Goal: Task Accomplishment & Management: Use online tool/utility

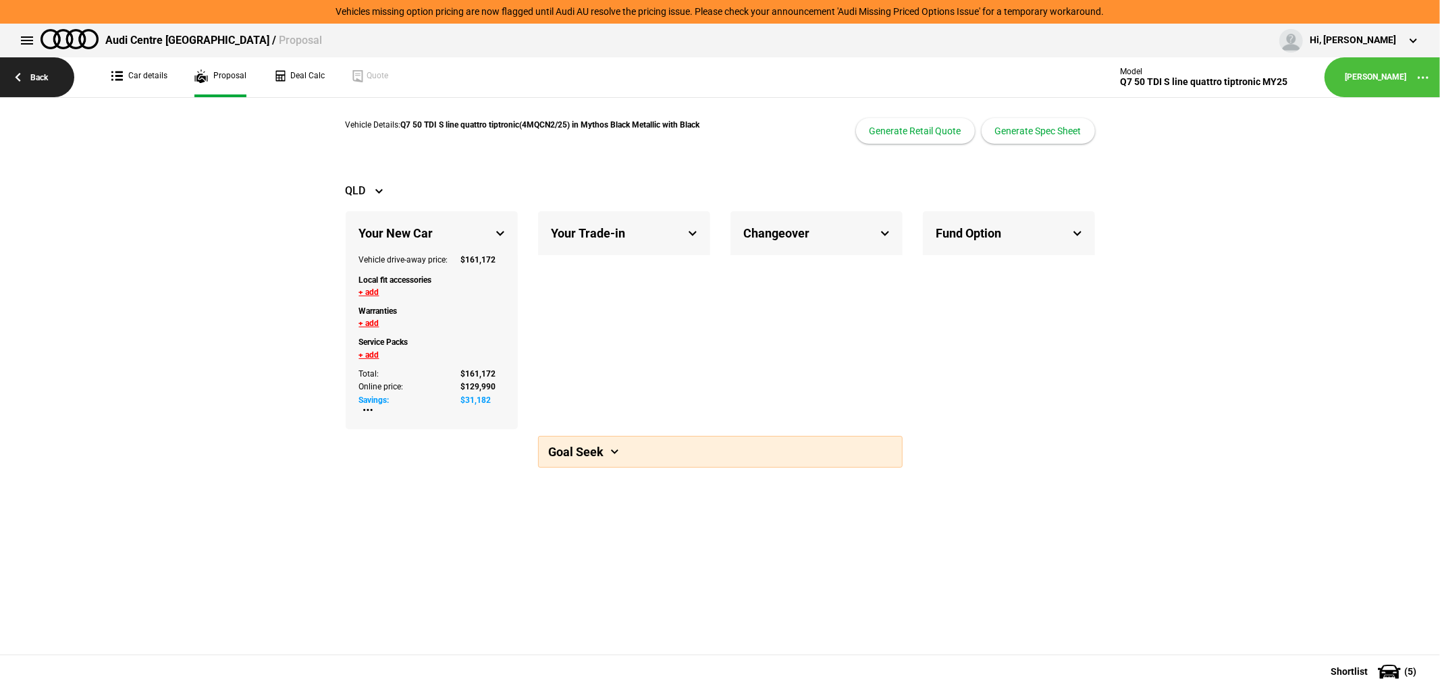
click at [24, 76] on link "Back" at bounding box center [37, 77] width 74 height 40
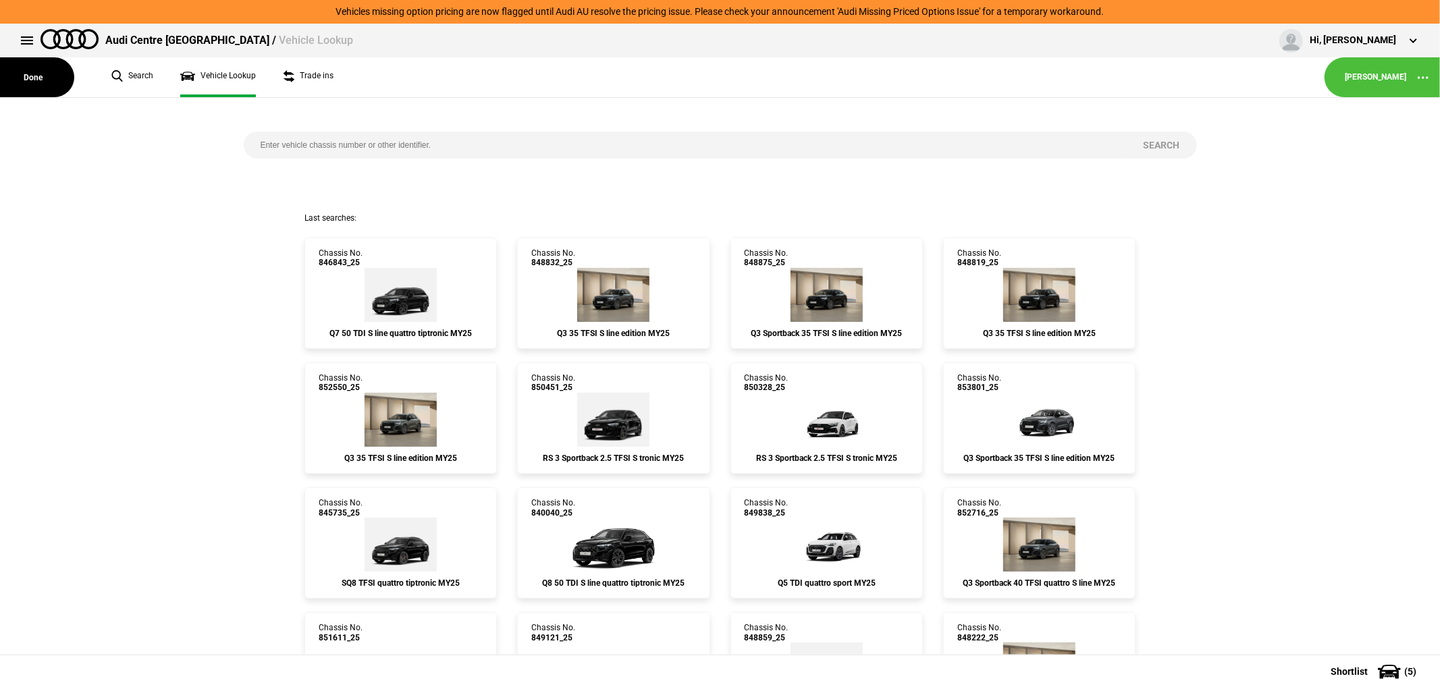
click at [443, 152] on input "search" at bounding box center [685, 145] width 883 height 27
type input "851693"
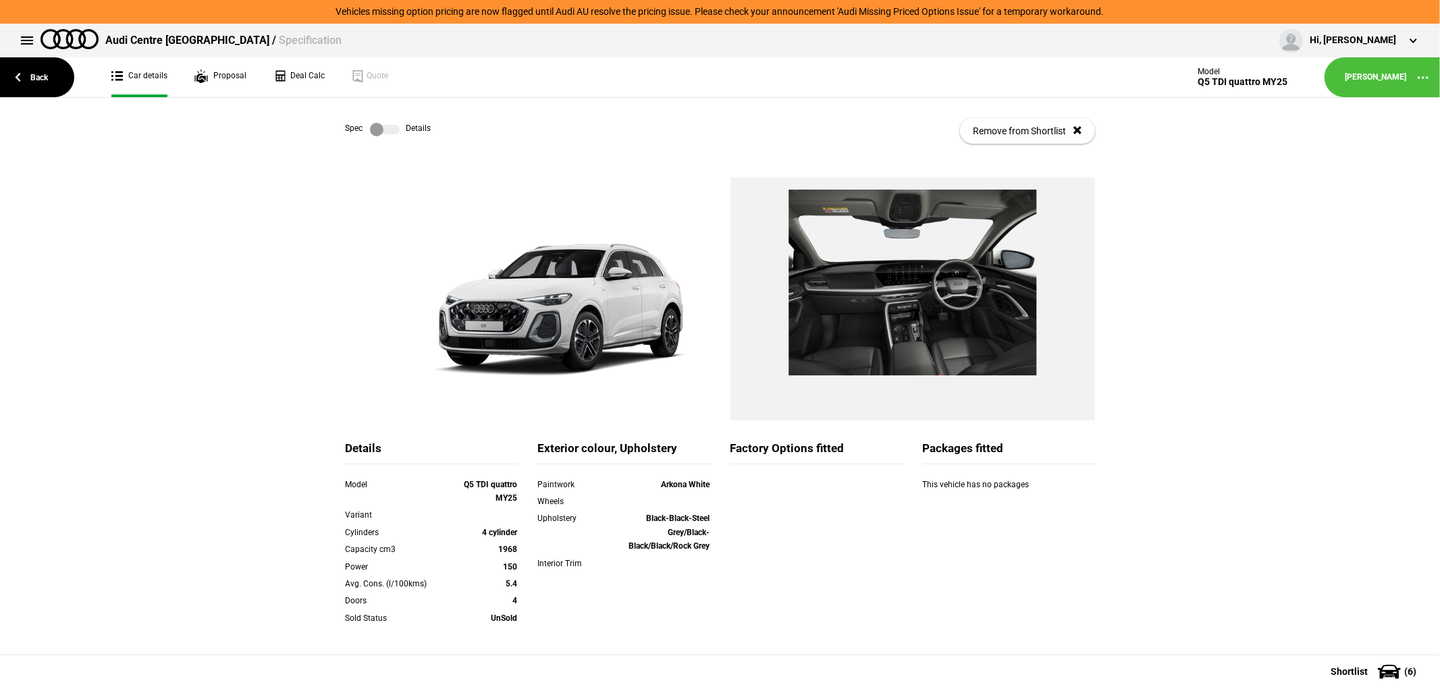
click at [370, 127] on label at bounding box center [385, 129] width 30 height 13
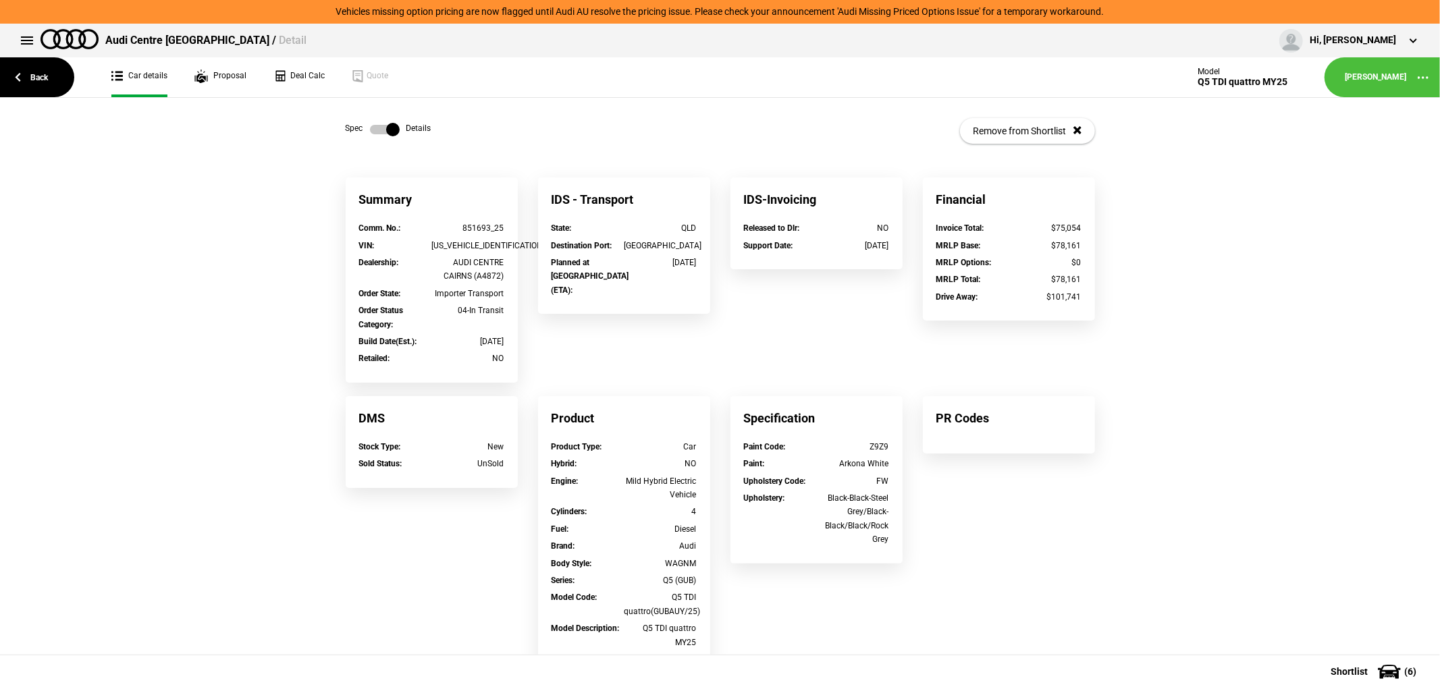
click at [383, 131] on label at bounding box center [385, 129] width 30 height 13
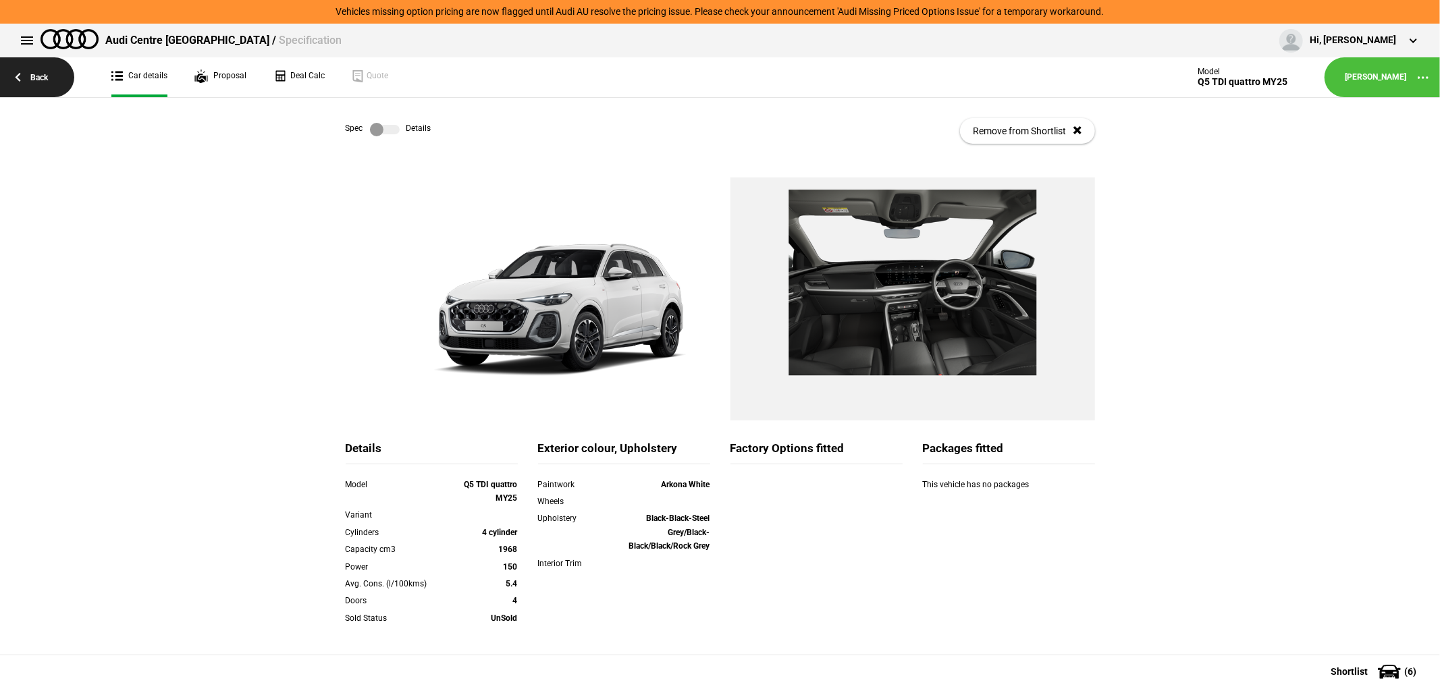
click at [24, 86] on link "Back" at bounding box center [37, 77] width 74 height 40
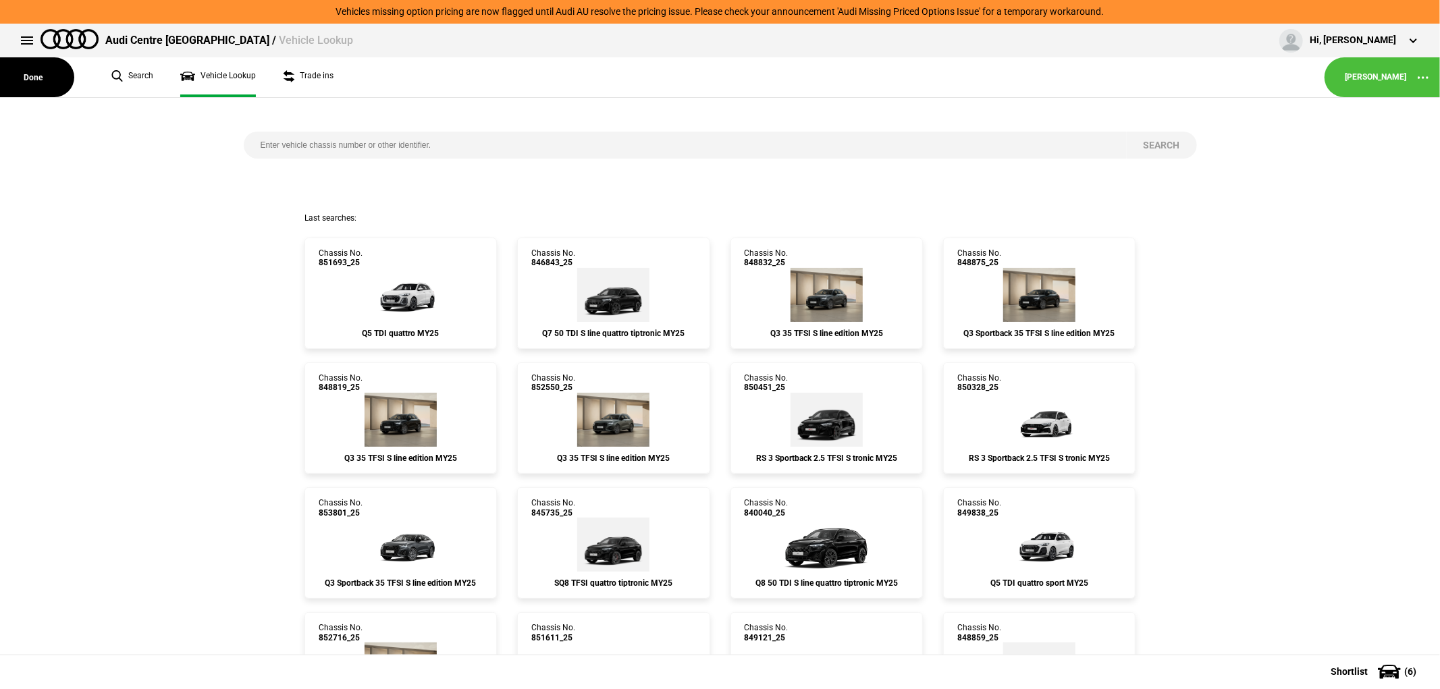
click at [24, 84] on button "Done" at bounding box center [37, 77] width 74 height 40
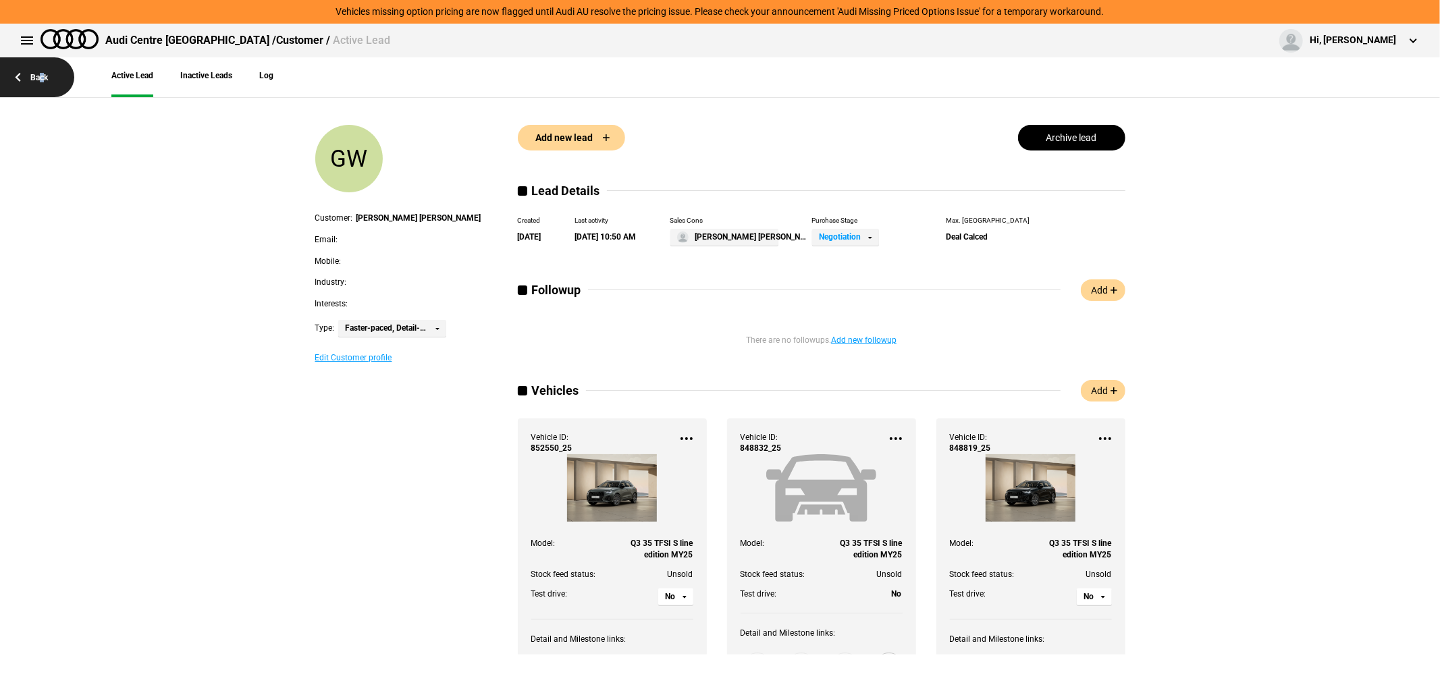
click at [38, 76] on link "Back" at bounding box center [37, 77] width 74 height 40
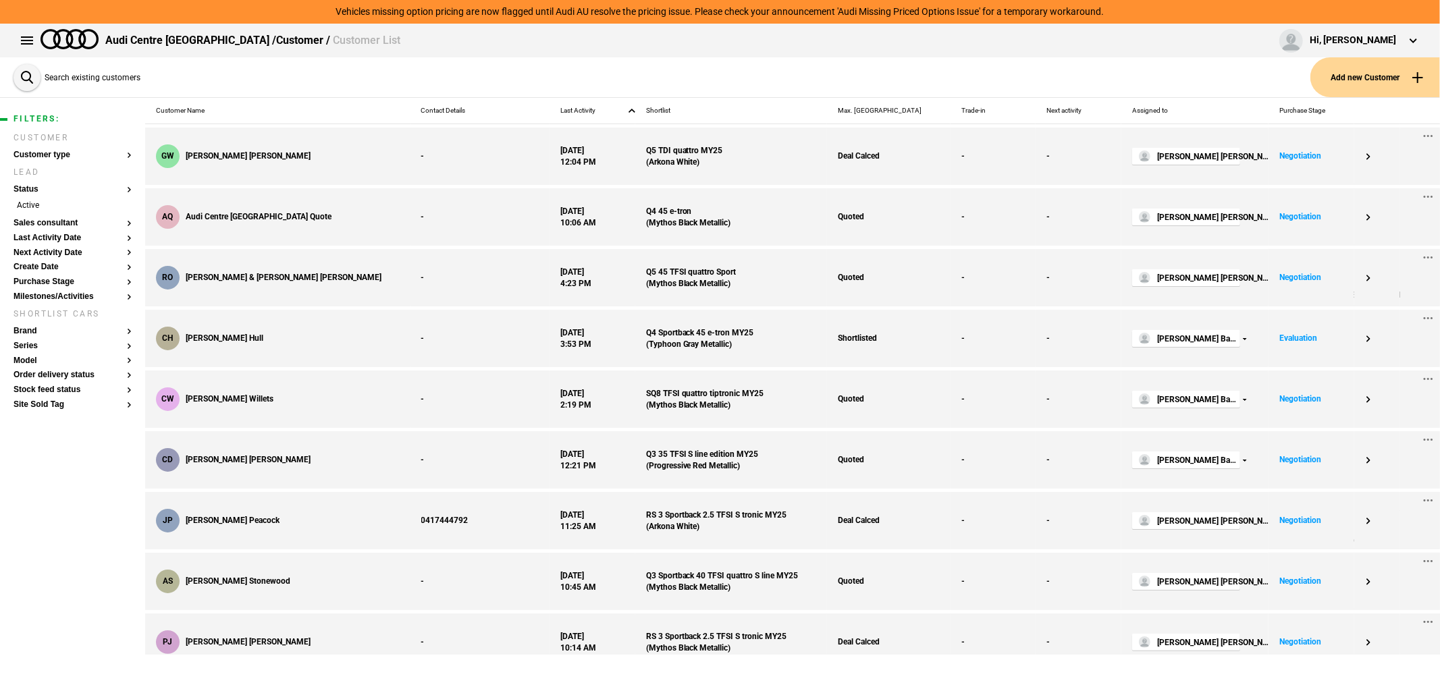
click at [1386, 72] on button "Add new Customer" at bounding box center [1375, 77] width 130 height 40
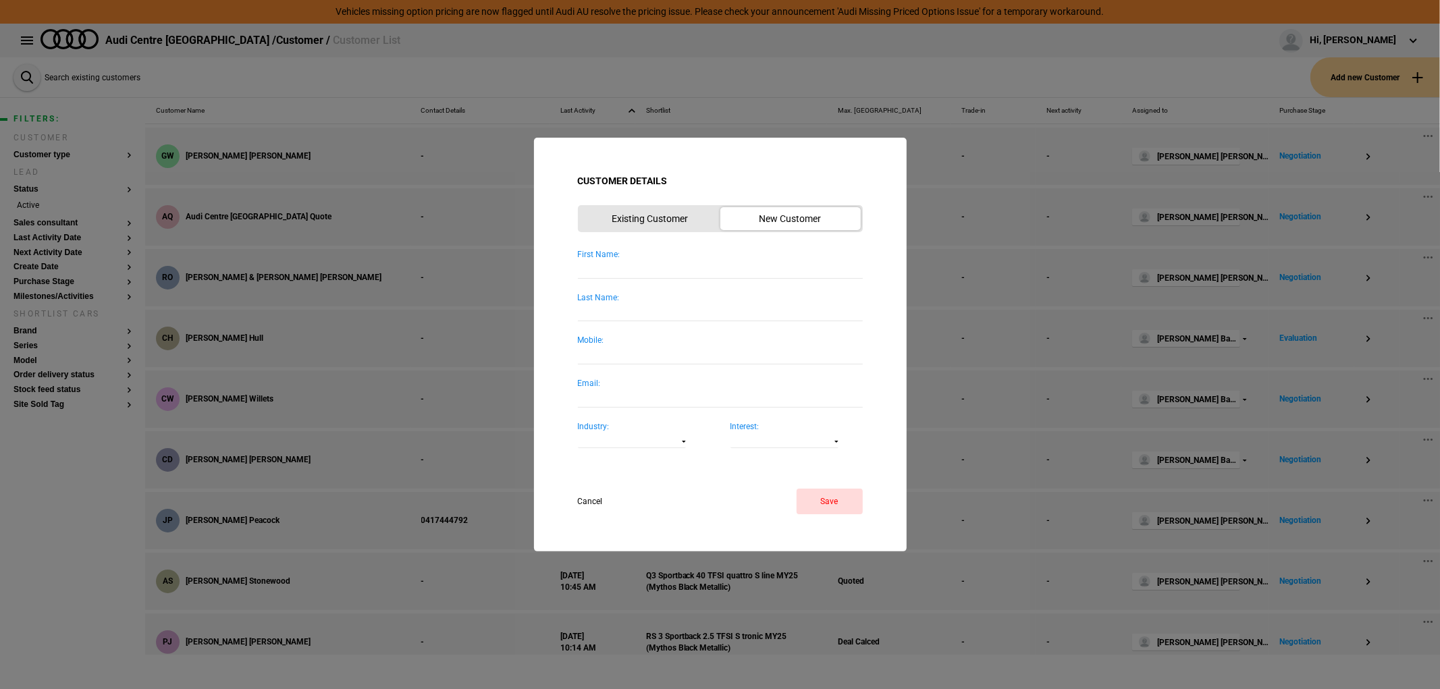
click at [630, 267] on input "First Name:" at bounding box center [720, 269] width 285 height 18
type input "a"
type input "Akin"
type input "Saricayir"
type input "0478191042"
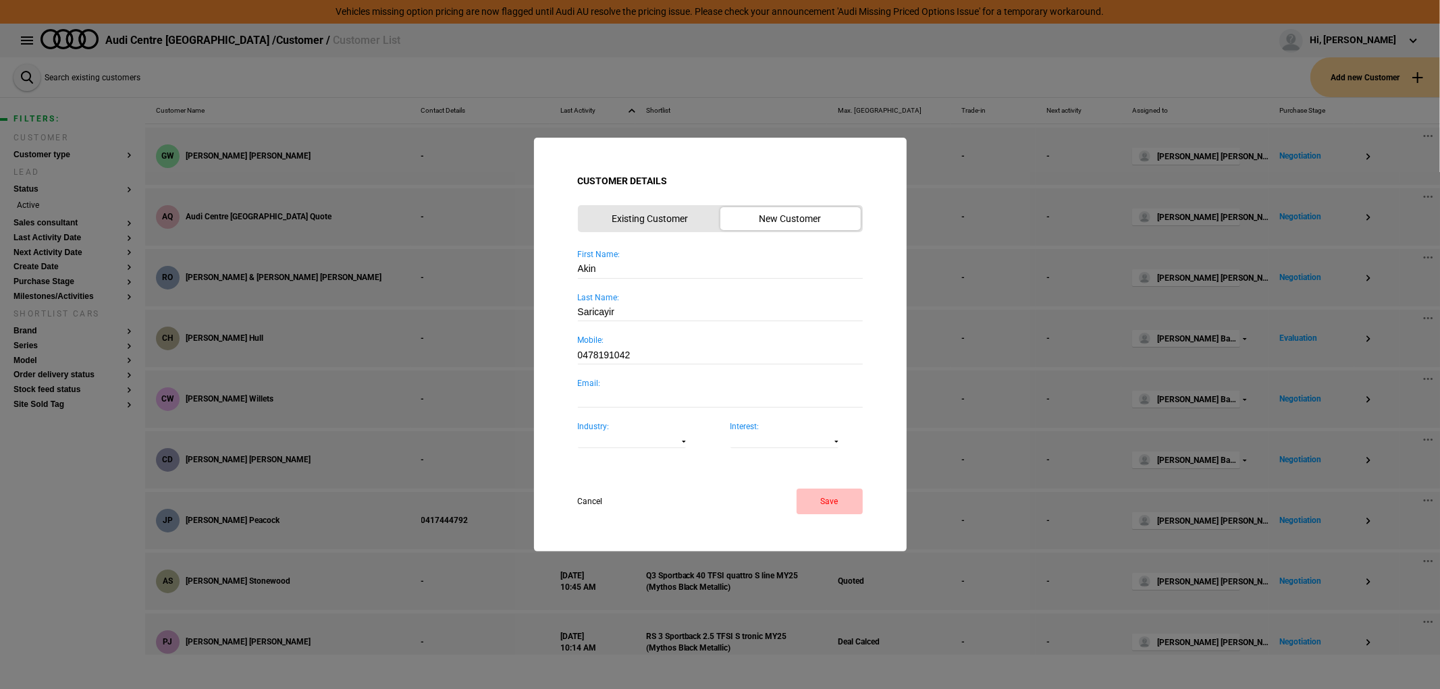
click at [825, 501] on button "Save" at bounding box center [829, 502] width 66 height 26
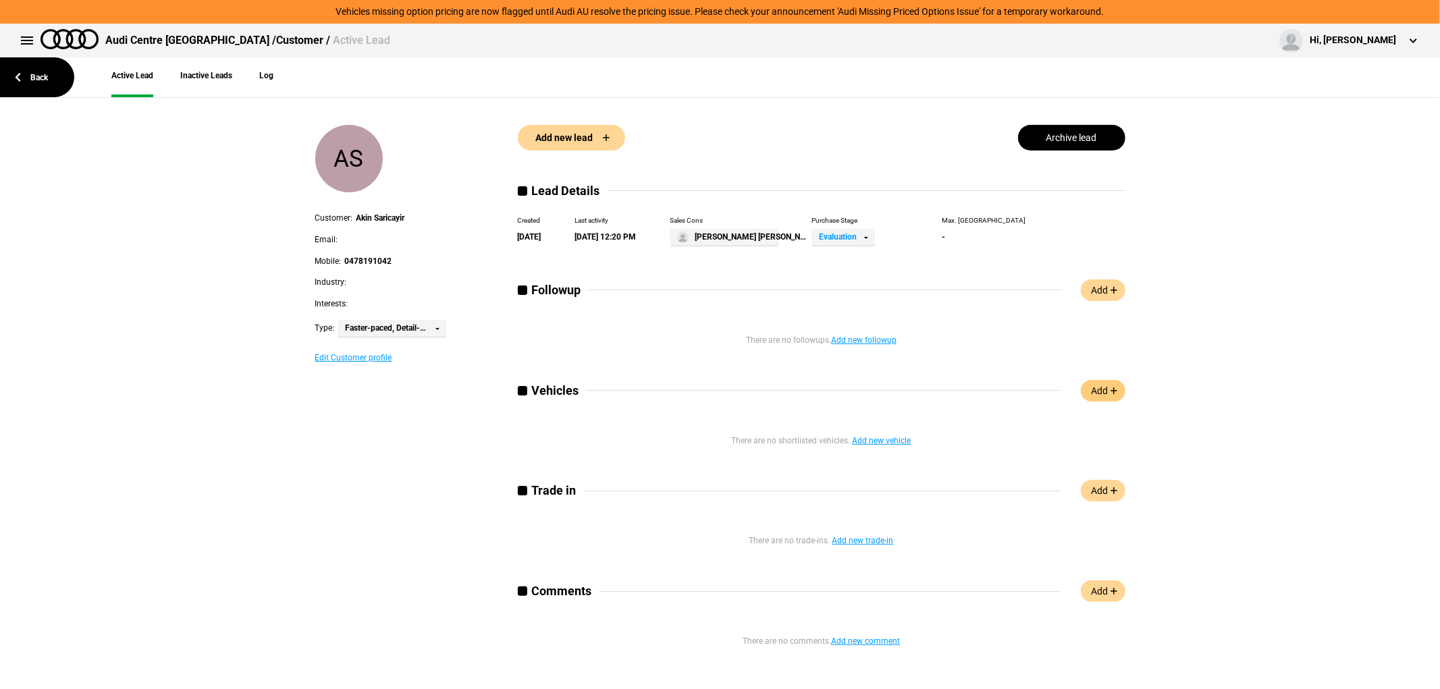
click at [1097, 389] on link "Add" at bounding box center [1103, 391] width 45 height 22
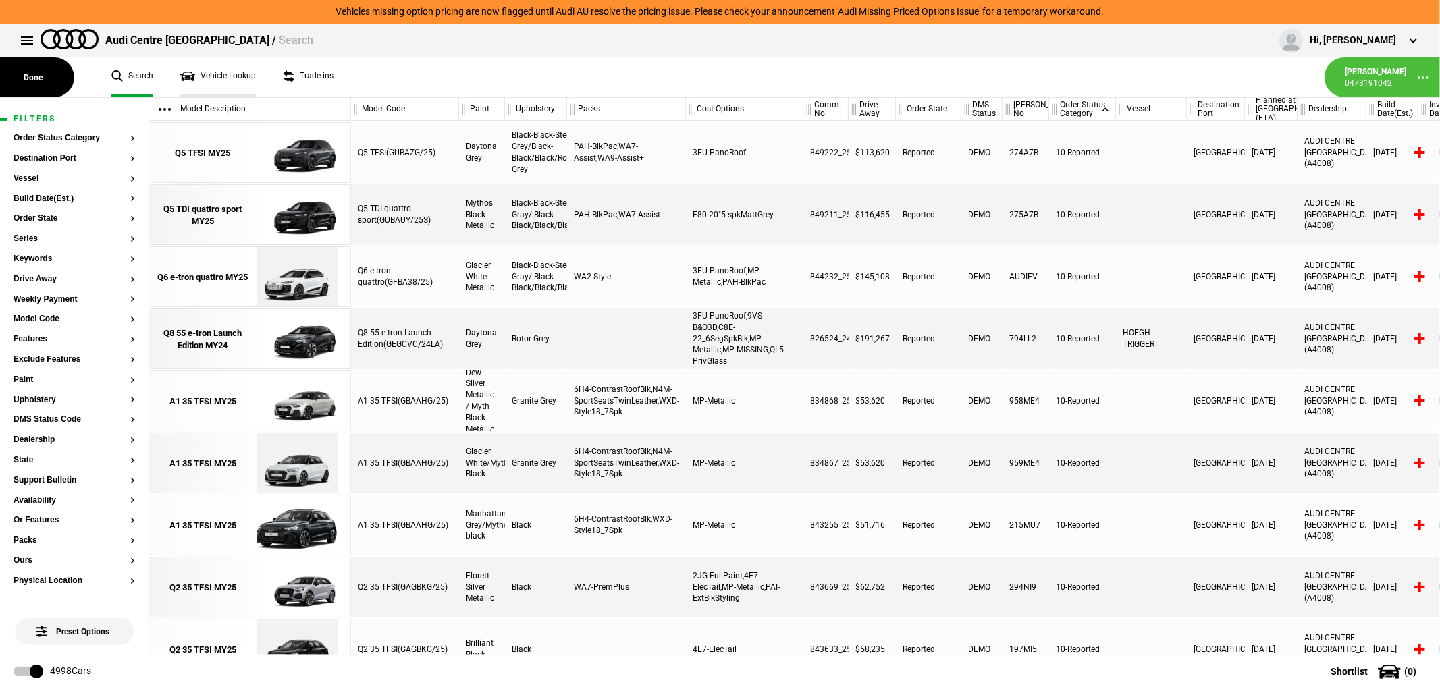
click at [219, 69] on link "Vehicle Lookup" at bounding box center [218, 77] width 76 height 40
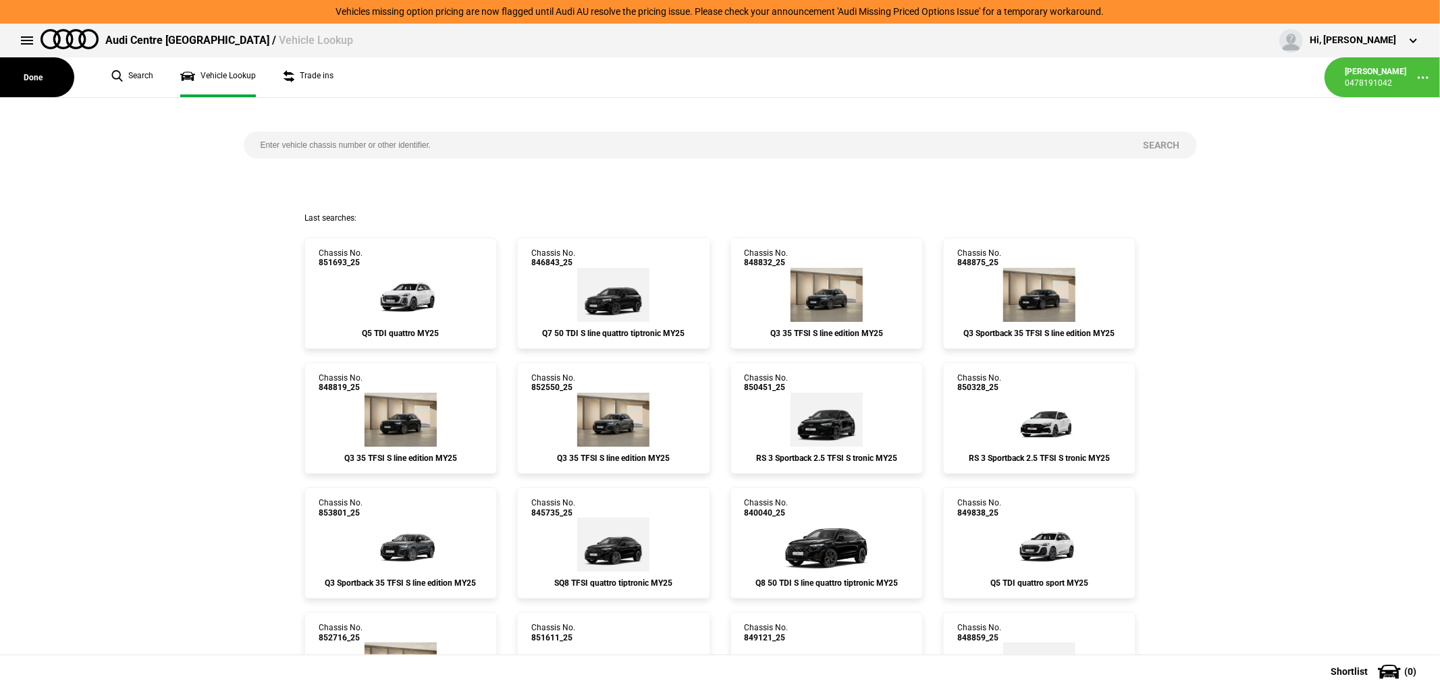
click at [376, 147] on input "search" at bounding box center [685, 145] width 883 height 27
type input "840020"
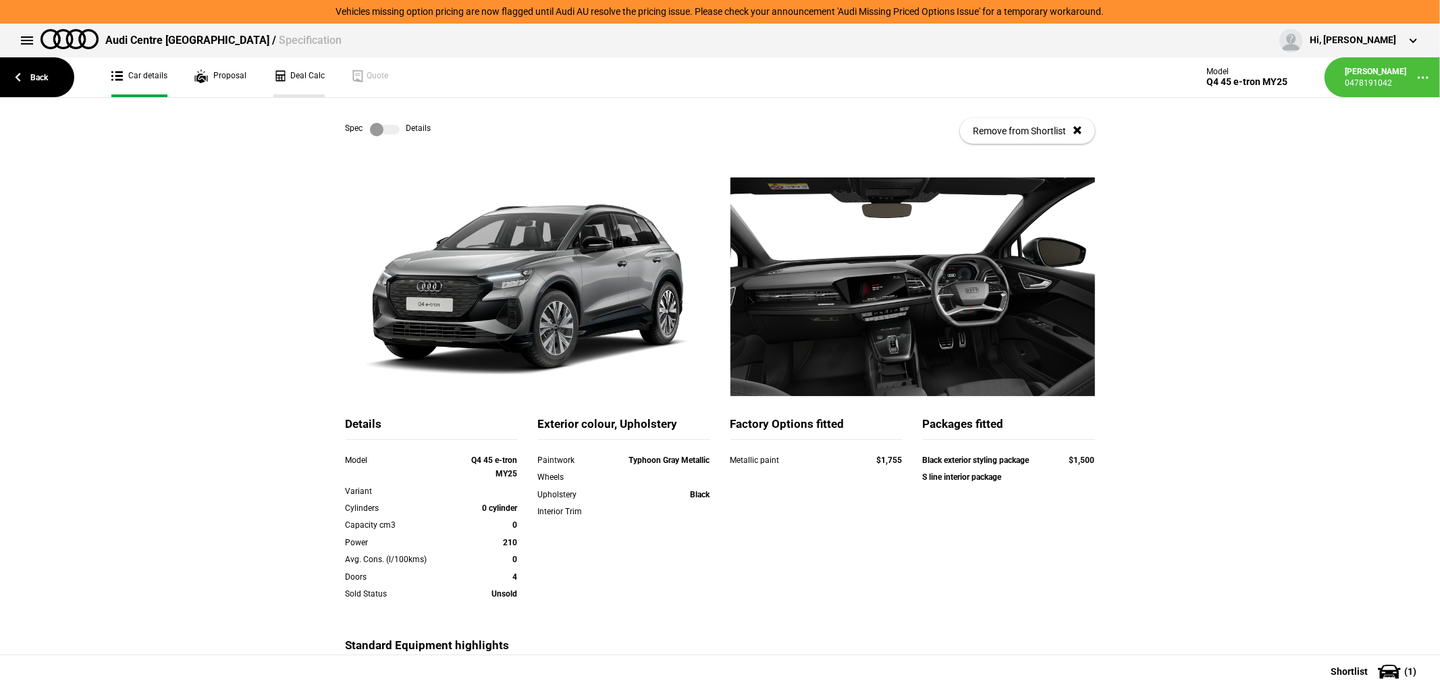
click at [305, 76] on link "Deal Calc" at bounding box center [298, 77] width 51 height 40
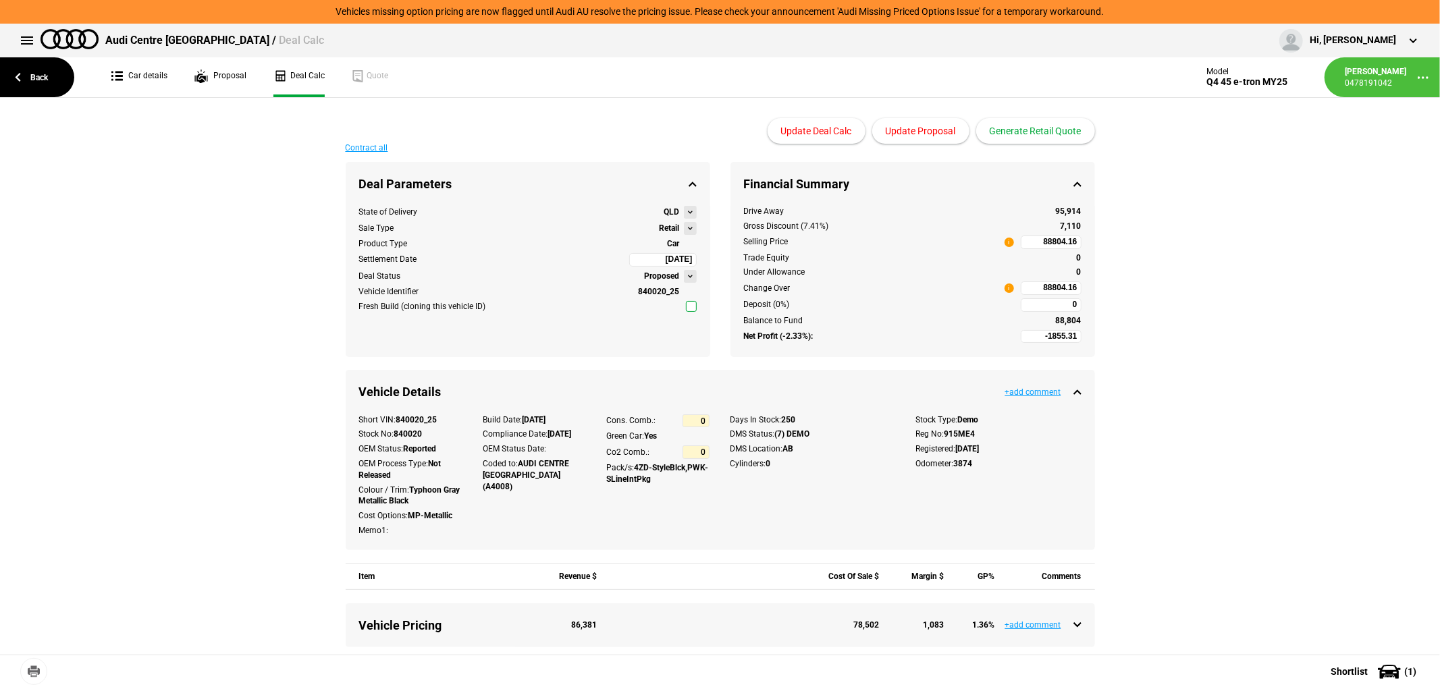
type input "89990"
click at [154, 80] on link "Car details" at bounding box center [139, 77] width 56 height 40
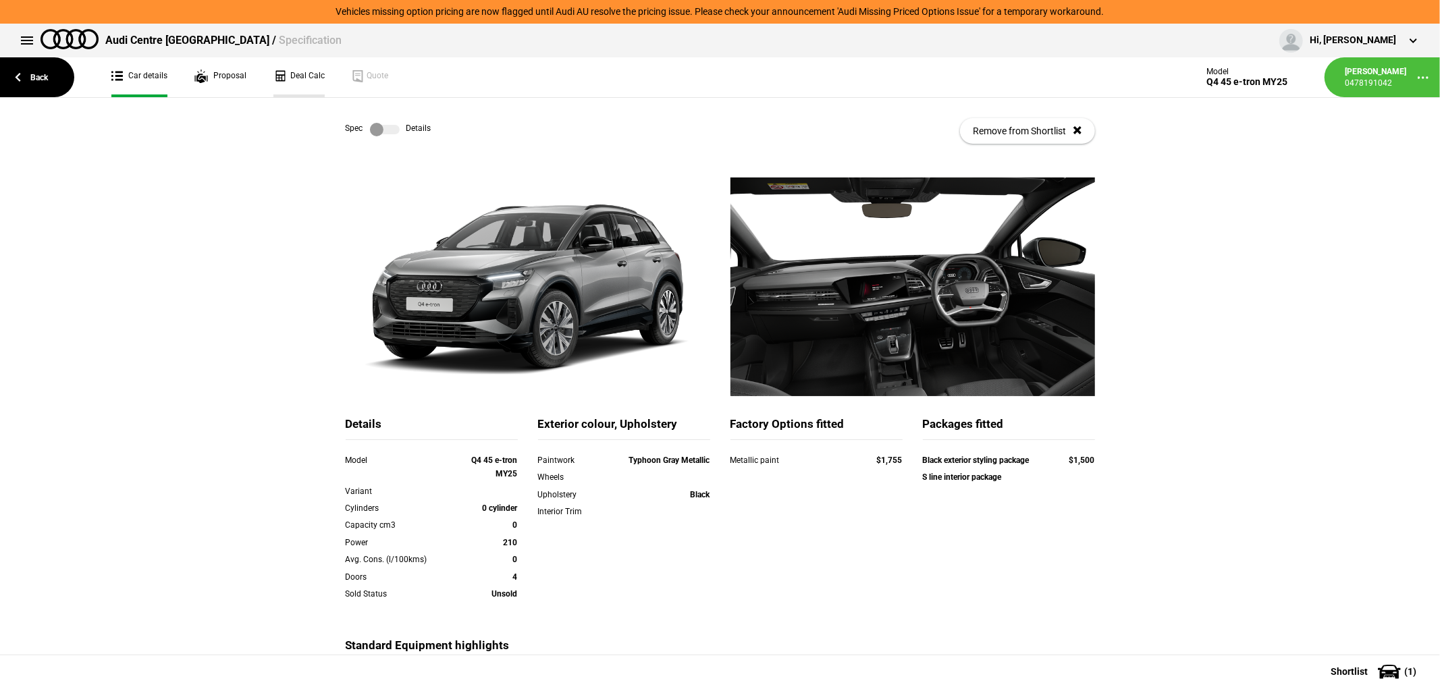
click at [296, 78] on link "Deal Calc" at bounding box center [298, 77] width 51 height 40
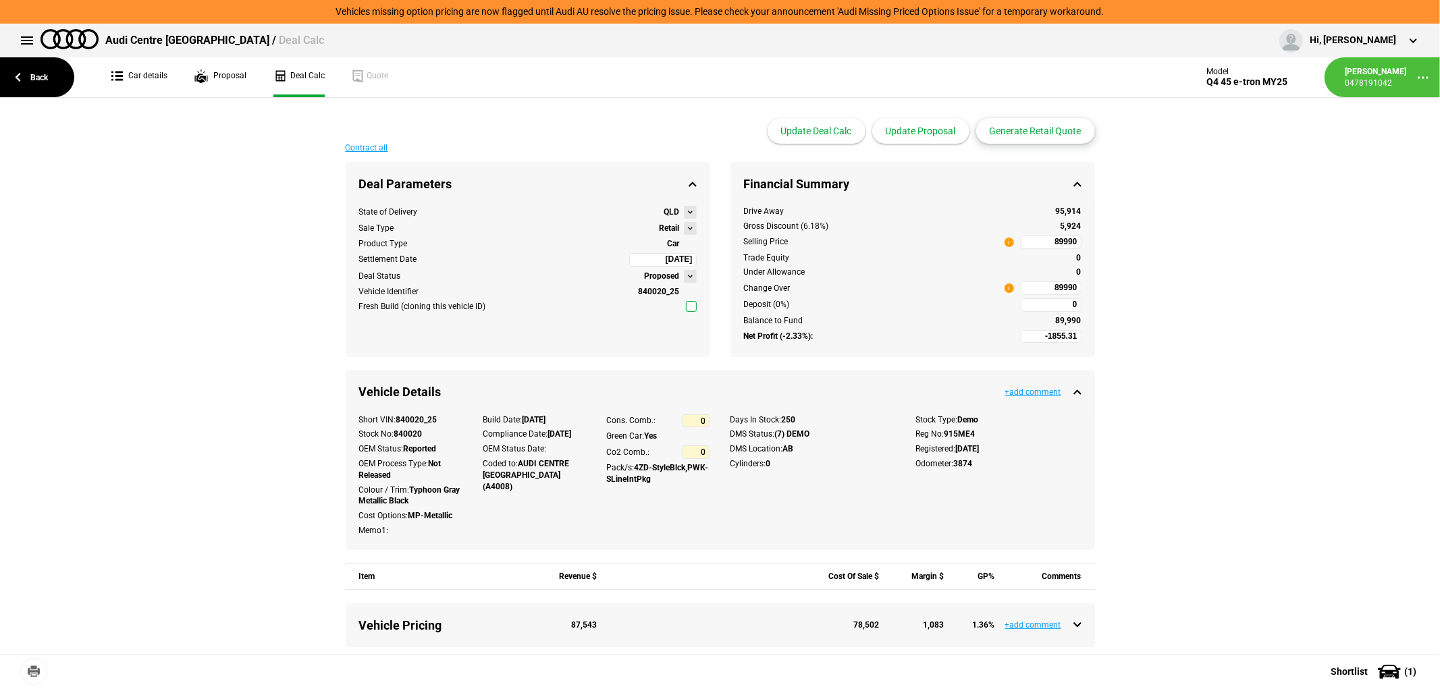
click at [989, 131] on button "Generate Retail Quote" at bounding box center [1035, 131] width 119 height 26
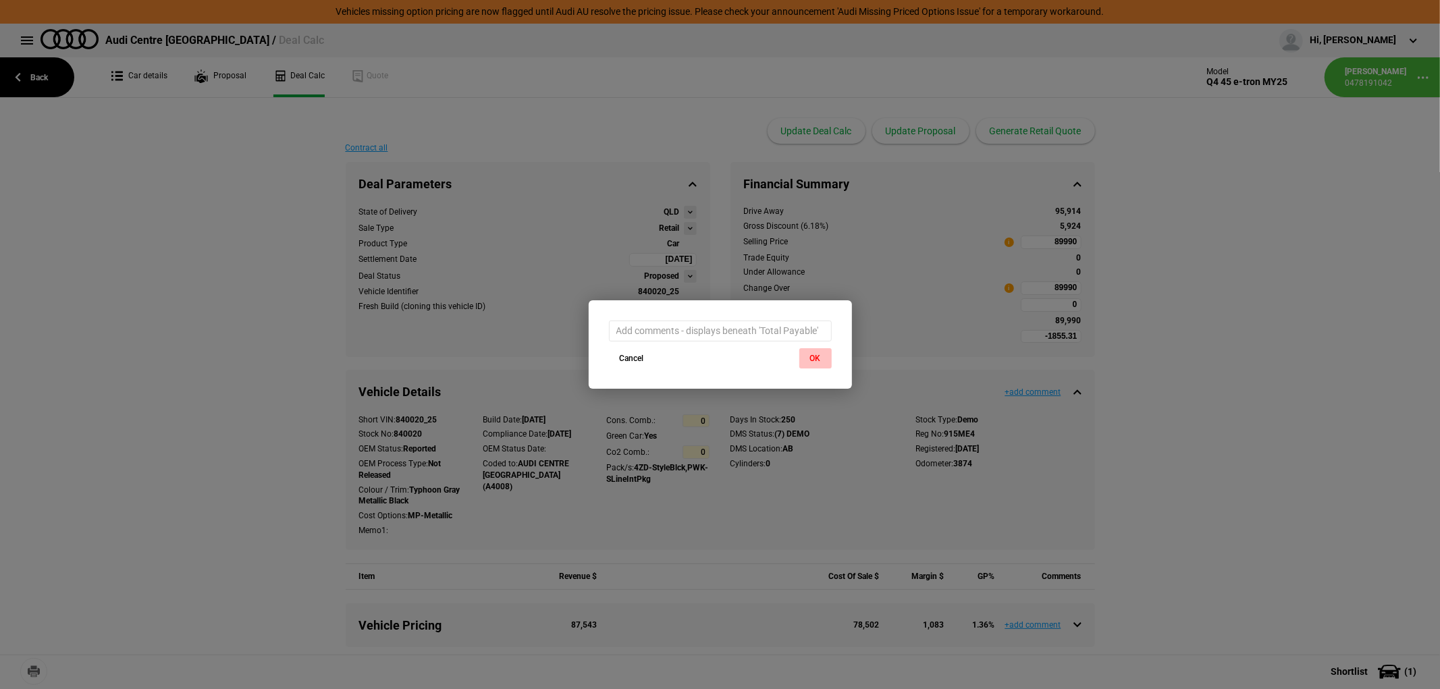
click at [825, 362] on button "OK" at bounding box center [815, 358] width 32 height 20
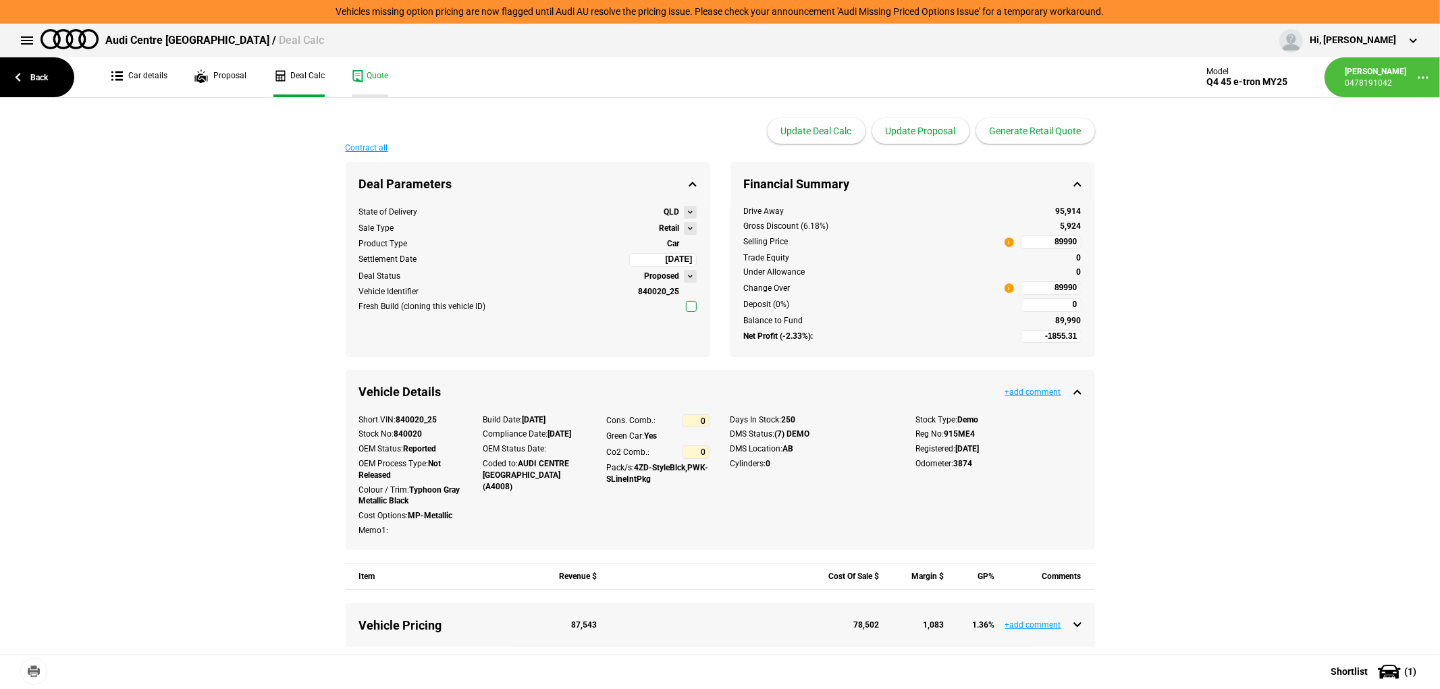
click at [363, 73] on link "Quote" at bounding box center [370, 77] width 36 height 40
click at [49, 83] on link "Back" at bounding box center [37, 77] width 74 height 40
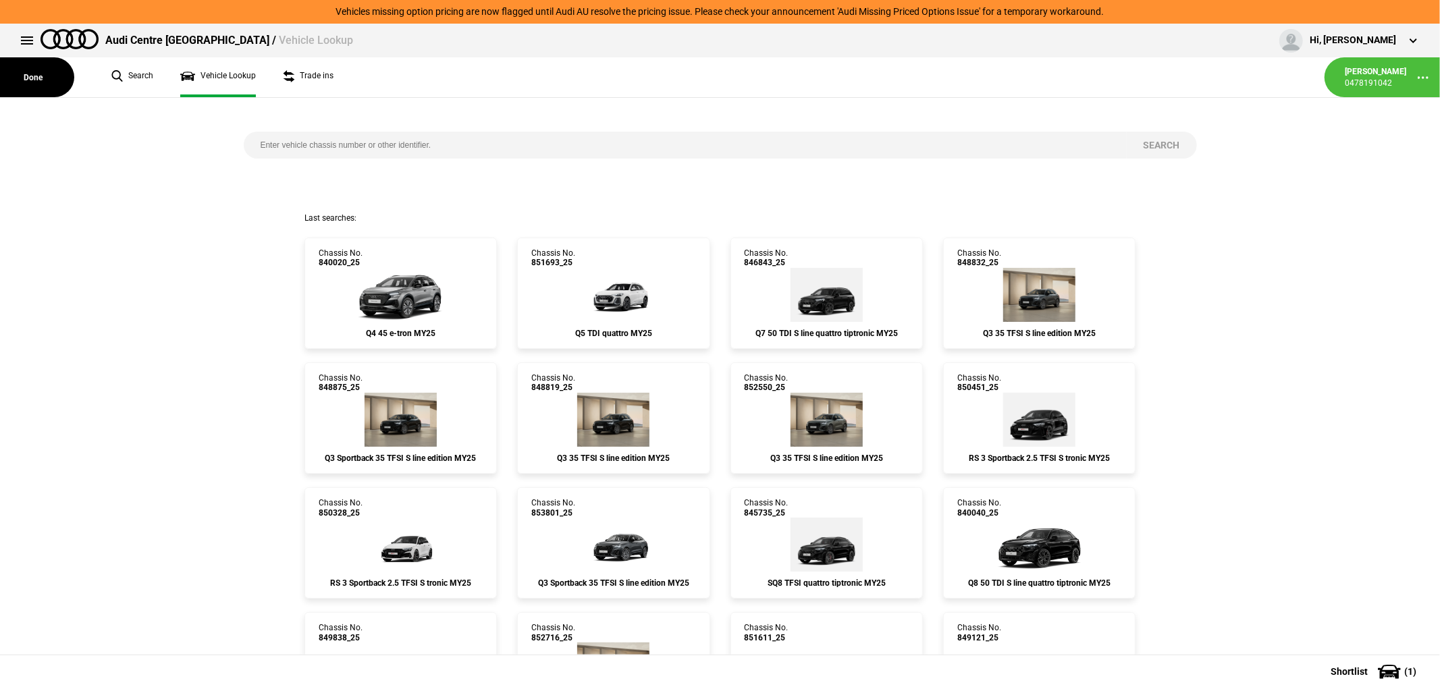
click at [346, 151] on input "search" at bounding box center [685, 145] width 883 height 27
type input "840012"
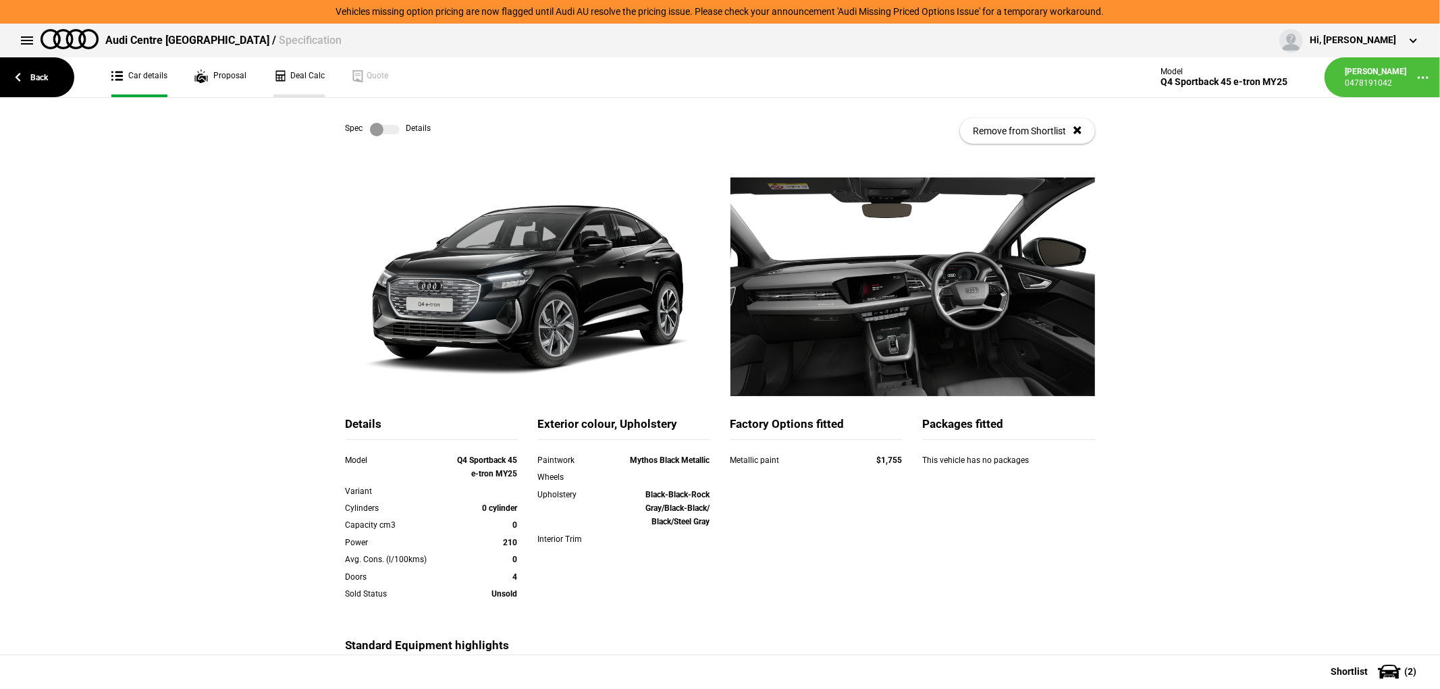
click at [297, 73] on link "Deal Calc" at bounding box center [298, 77] width 51 height 40
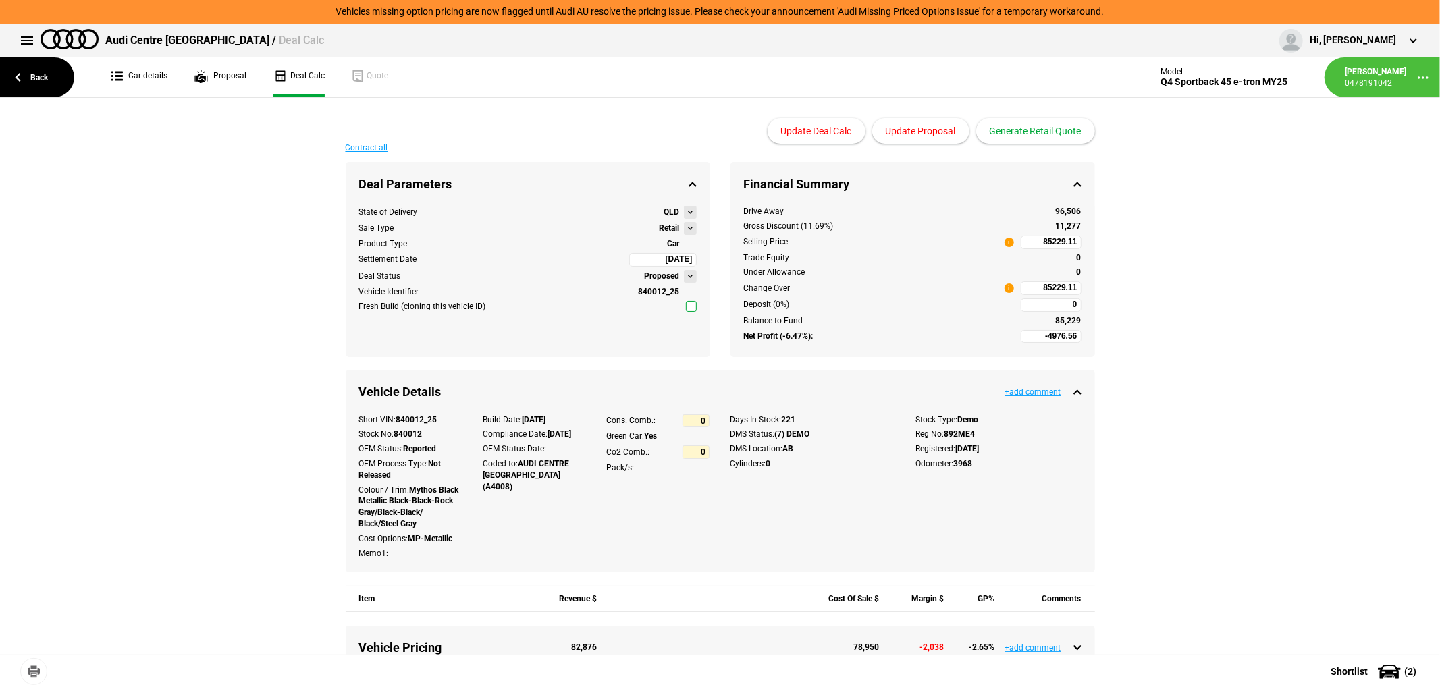
type input "86990"
click at [1023, 126] on button "Generate Retail Quote" at bounding box center [1035, 131] width 119 height 26
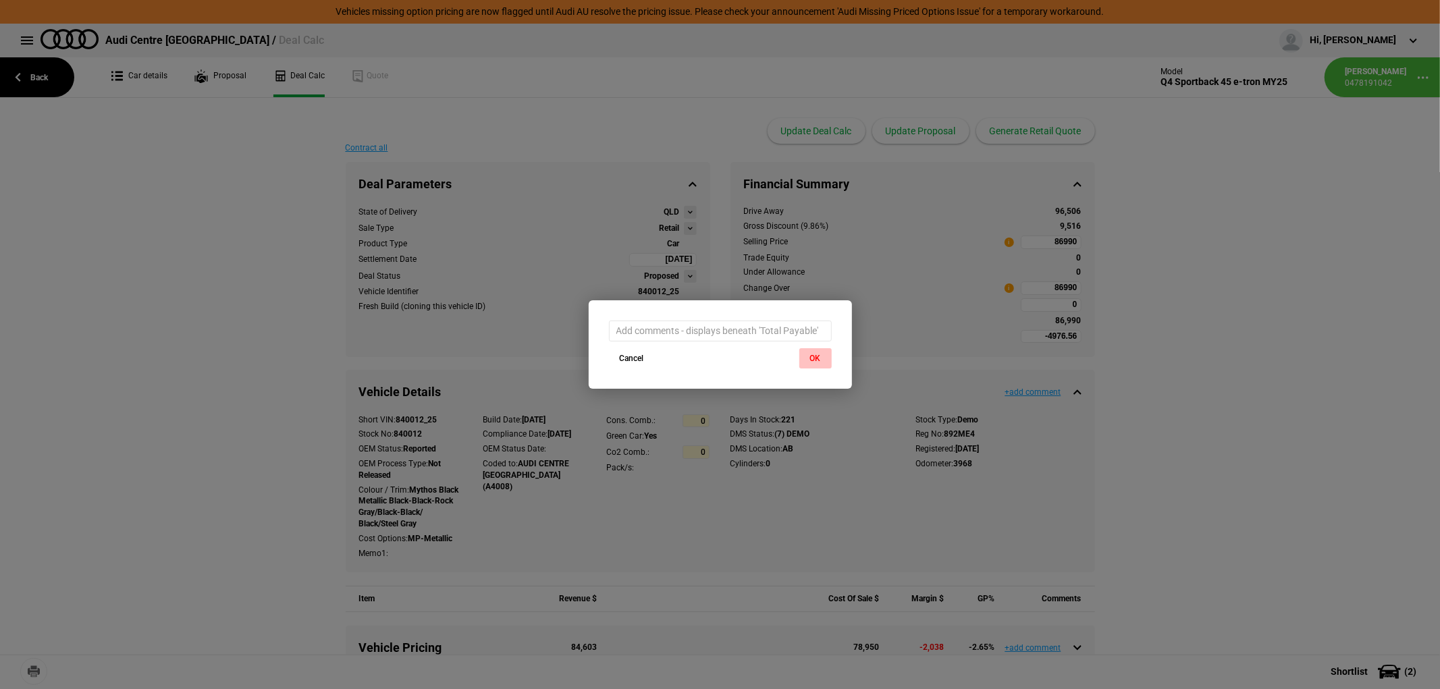
click at [819, 356] on button "OK" at bounding box center [815, 358] width 32 height 20
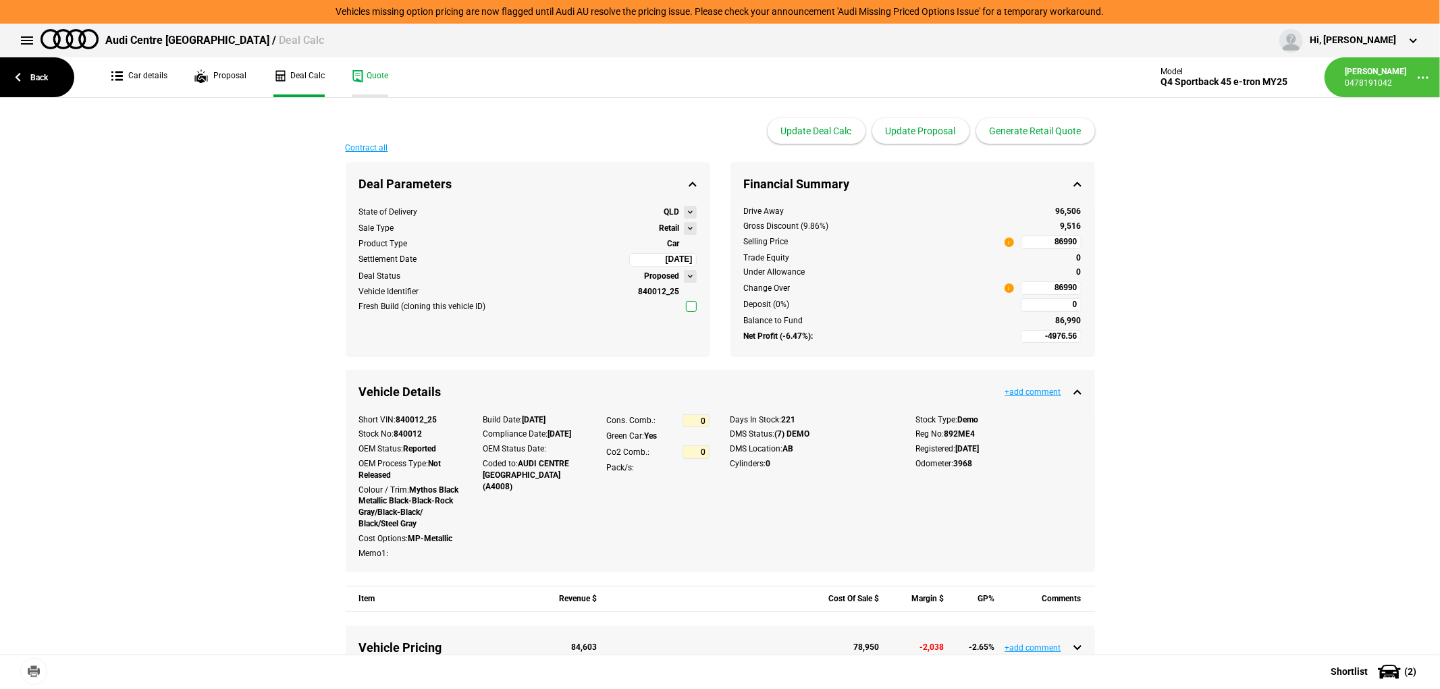
click at [369, 72] on link "Quote" at bounding box center [370, 77] width 36 height 40
